Goal: Task Accomplishment & Management: Use online tool/utility

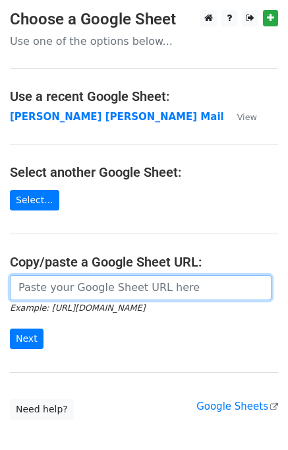
click at [118, 284] on input "url" at bounding box center [141, 287] width 262 height 25
type input "[URL][DOMAIN_NAME]"
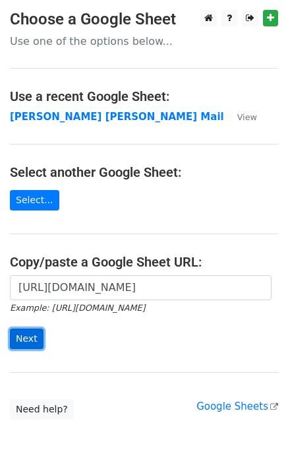
click at [28, 340] on input "Next" at bounding box center [27, 338] width 34 height 20
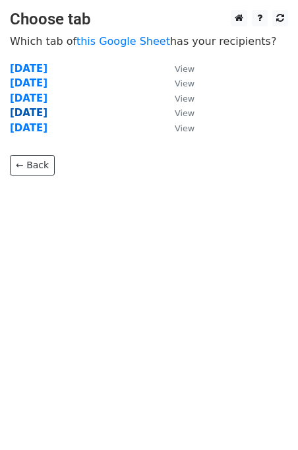
click at [31, 115] on strong "[DATE]" at bounding box center [29, 113] width 38 height 12
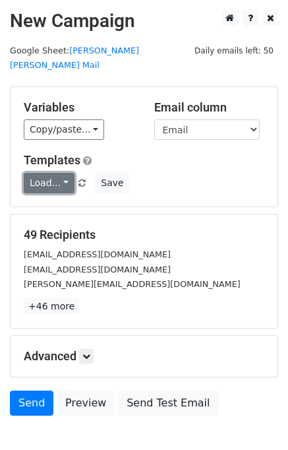
click at [45, 173] on link "Load..." at bounding box center [49, 183] width 51 height 20
